Goal: Task Accomplishment & Management: Use online tool/utility

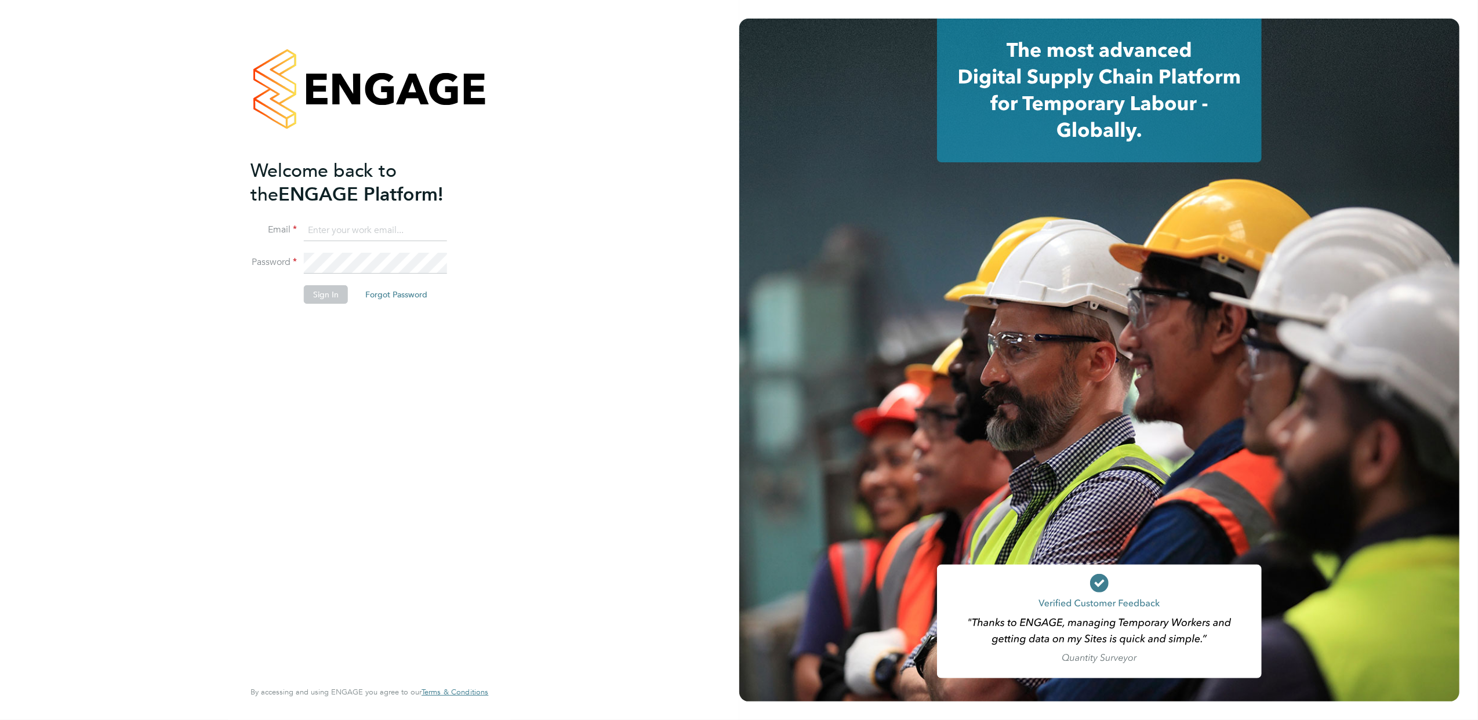
type input "[PERSON_NAME][EMAIL_ADDRESS][PERSON_NAME][DOMAIN_NAME]"
click at [329, 295] on button "Sign In" at bounding box center [326, 294] width 44 height 19
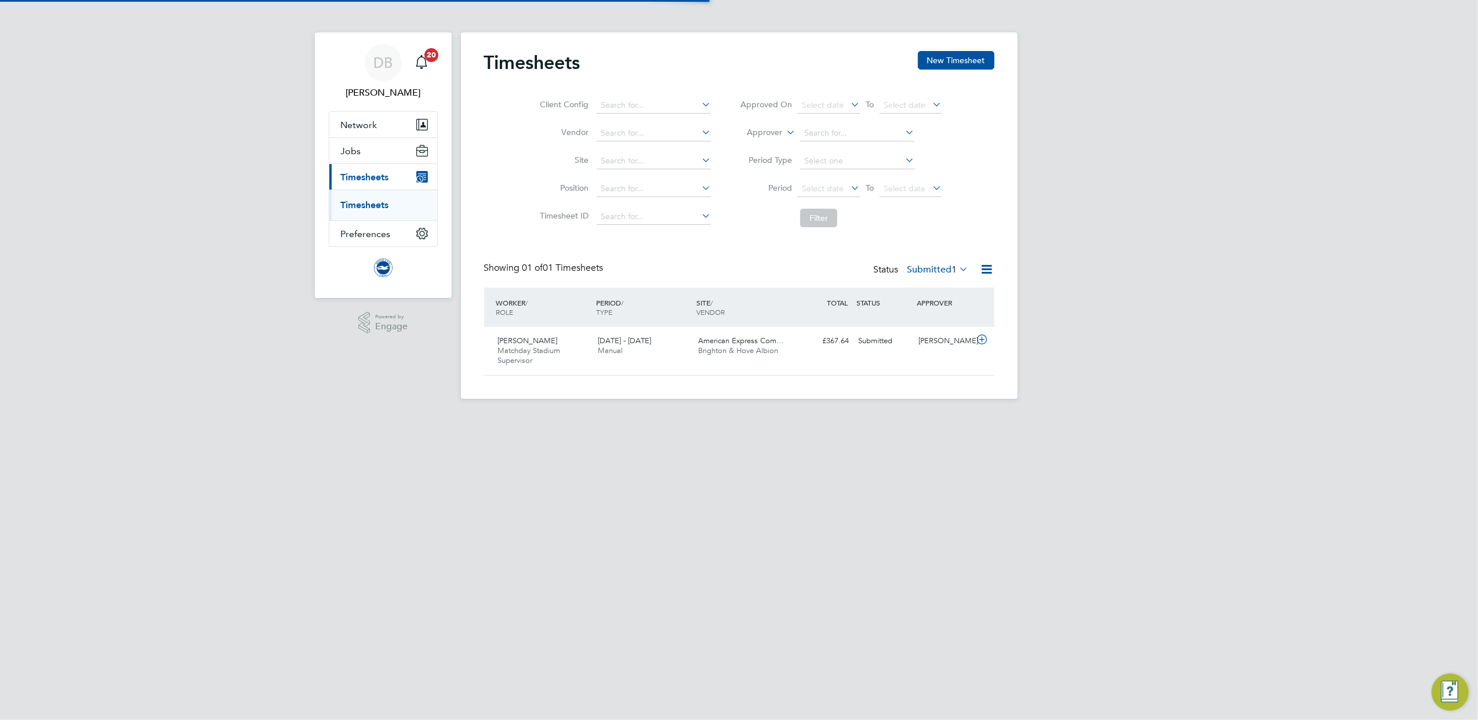
scroll to position [29, 101]
click at [987, 340] on icon at bounding box center [982, 339] width 14 height 9
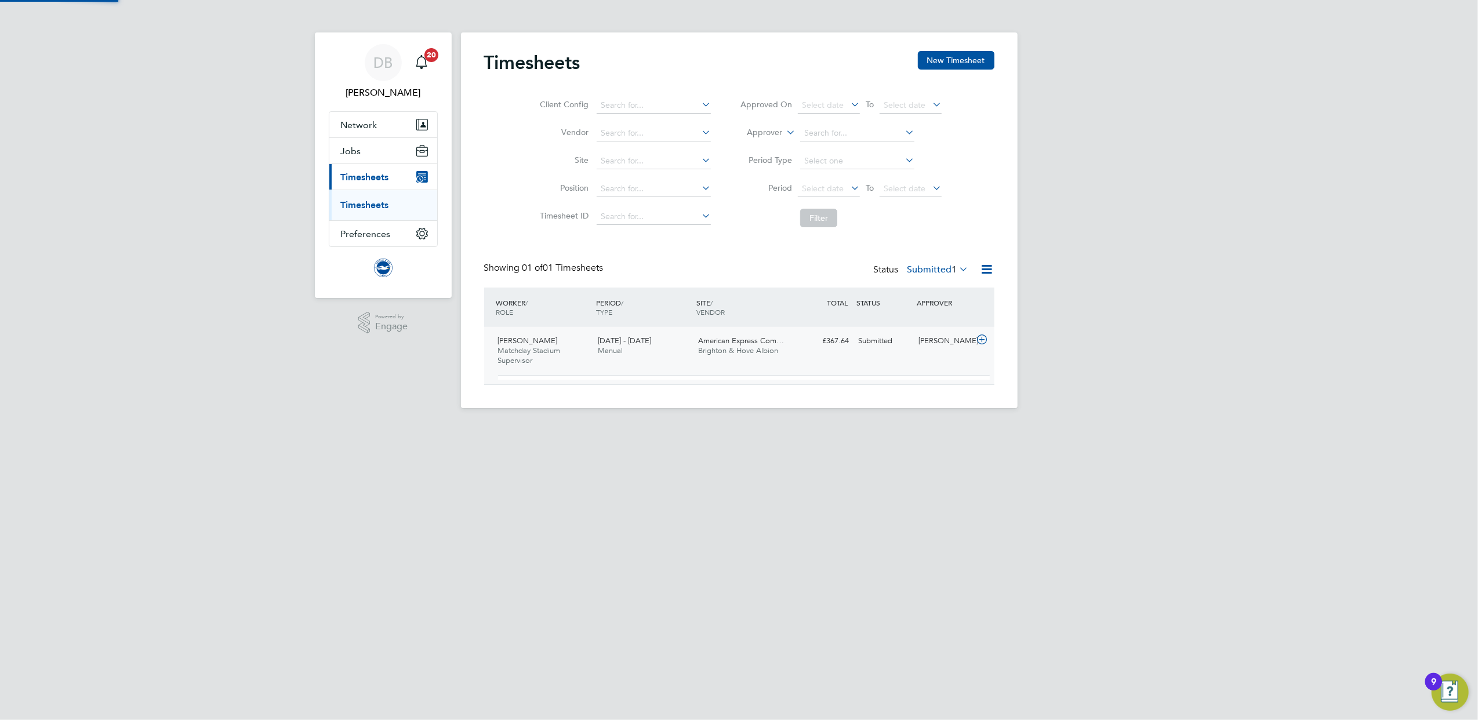
scroll to position [19, 112]
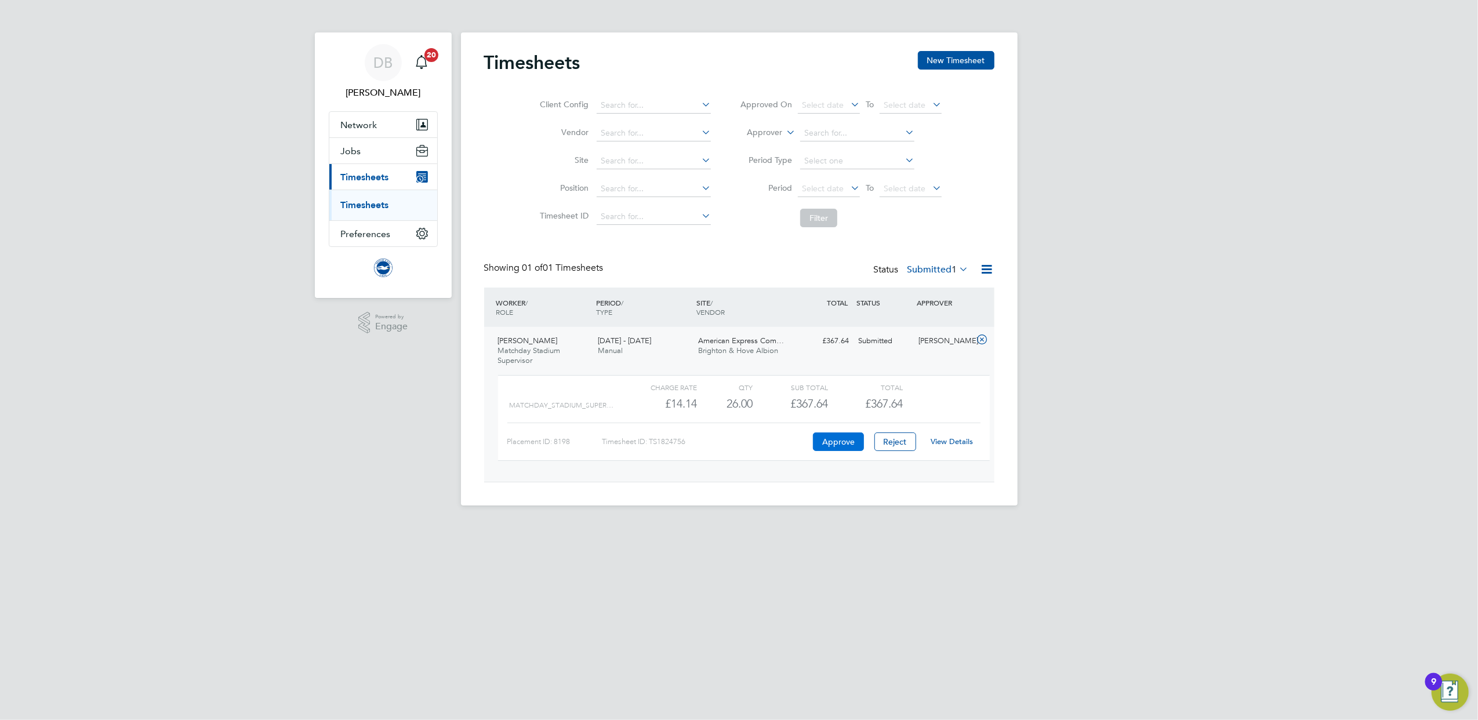
click at [843, 442] on button "Approve" at bounding box center [838, 442] width 51 height 19
click at [343, 207] on link "Timesheets" at bounding box center [365, 204] width 48 height 11
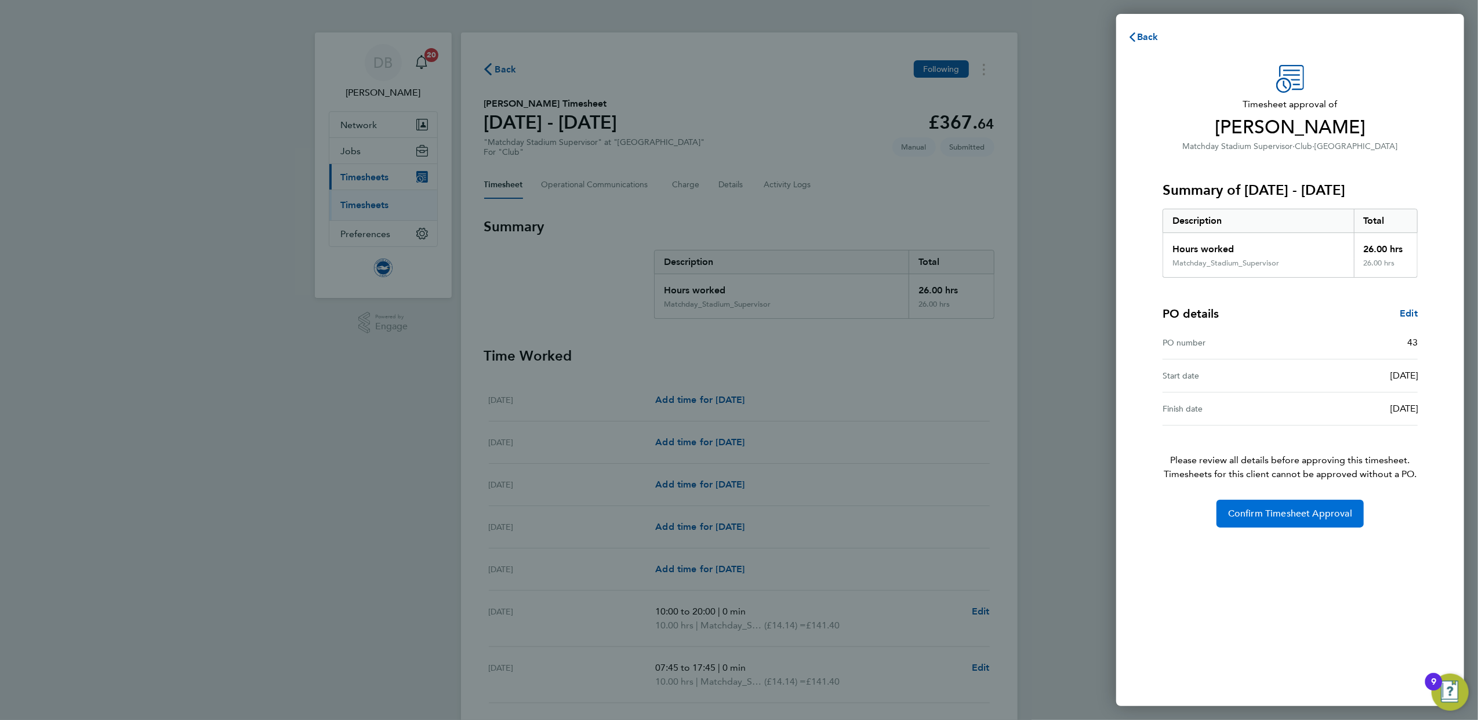
click at [1284, 506] on button "Confirm Timesheet Approval" at bounding box center [1290, 514] width 147 height 28
